Goal: Find specific page/section: Find specific page/section

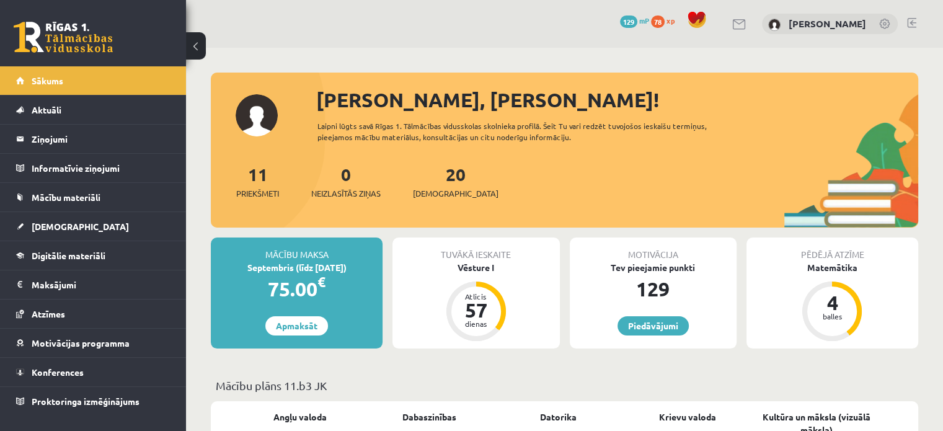
click at [92, 27] on link at bounding box center [63, 37] width 99 height 31
click at [94, 34] on link at bounding box center [63, 37] width 99 height 31
click at [73, 262] on link "Digitālie materiāli" at bounding box center [93, 255] width 154 height 29
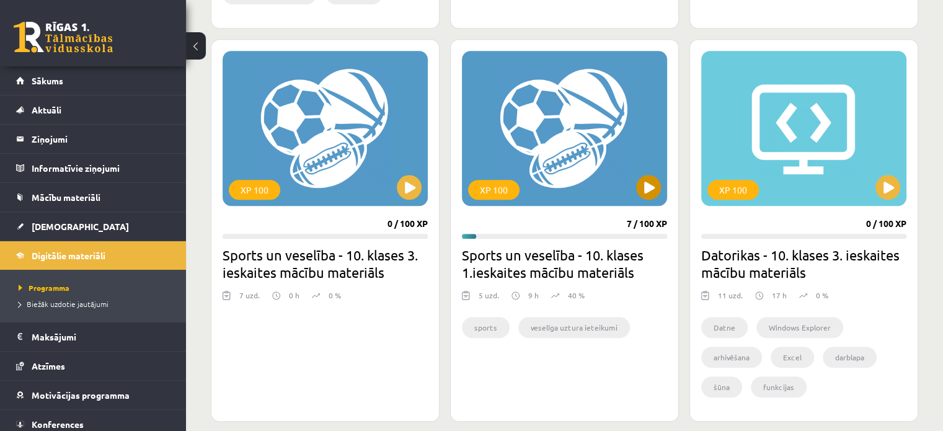
scroll to position [1116, 0]
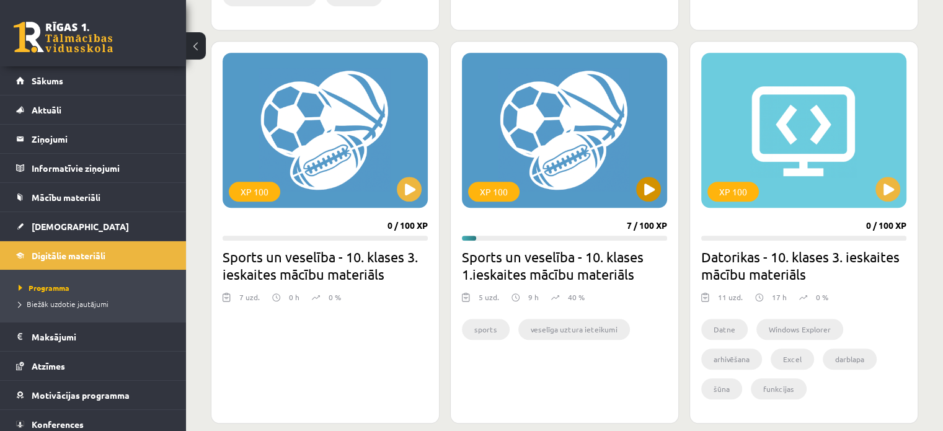
click at [602, 137] on div "XP 100" at bounding box center [564, 130] width 205 height 155
